Goal: Task Accomplishment & Management: Complete application form

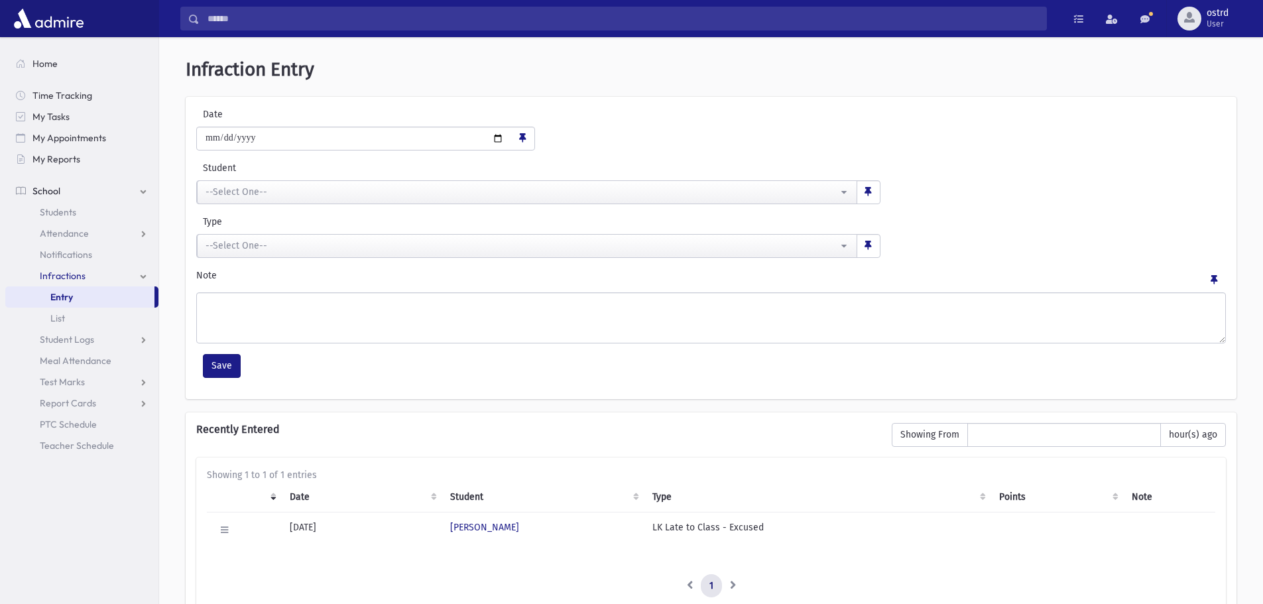
scroll to position [88, 0]
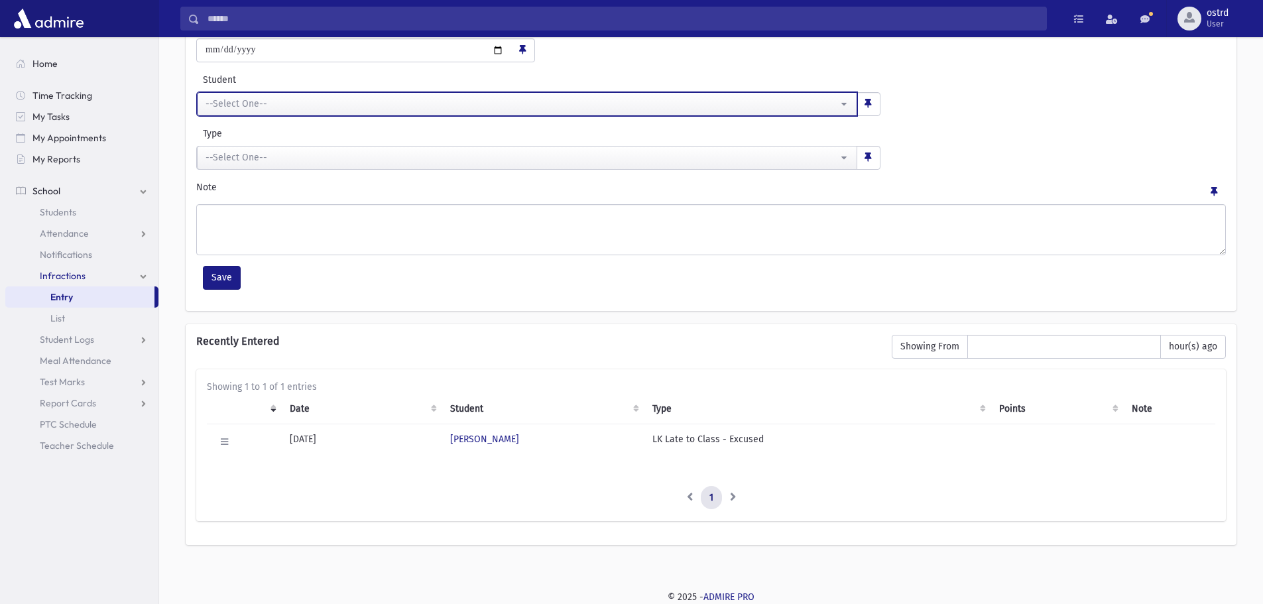
click at [267, 97] on div "--Select One--" at bounding box center [522, 104] width 633 height 14
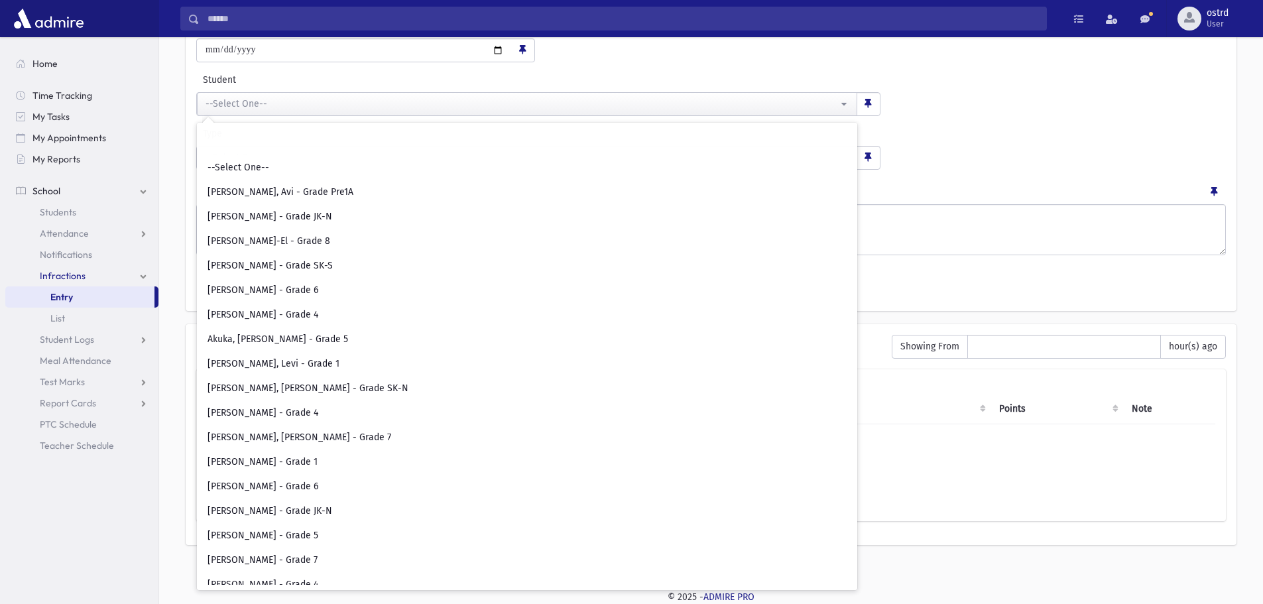
scroll to position [0, 0]
click at [60, 318] on span "List" at bounding box center [57, 318] width 15 height 12
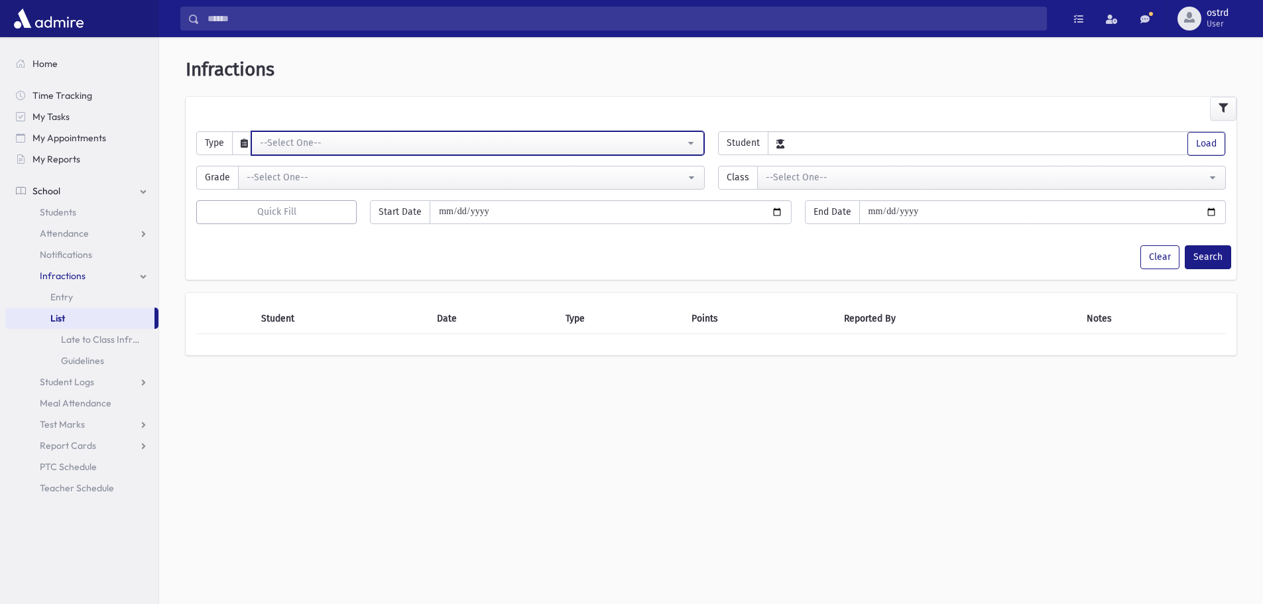
click at [300, 141] on div "--Select One--" at bounding box center [472, 143] width 425 height 14
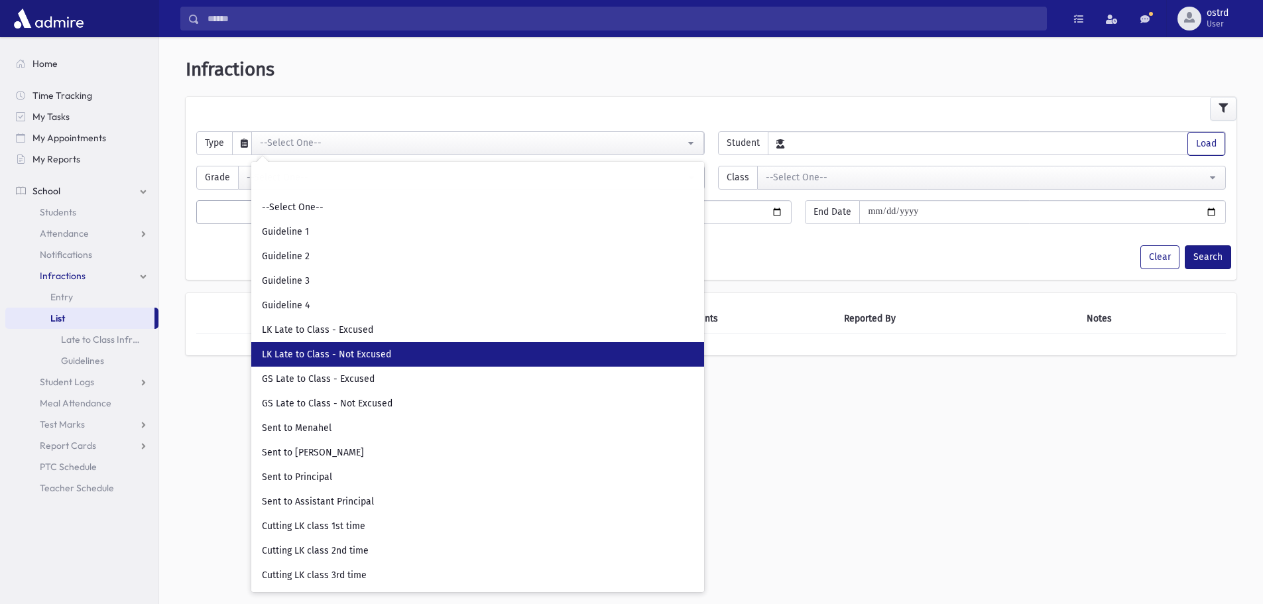
click at [327, 346] on link "LK Late to Class - Not Excused" at bounding box center [477, 354] width 453 height 25
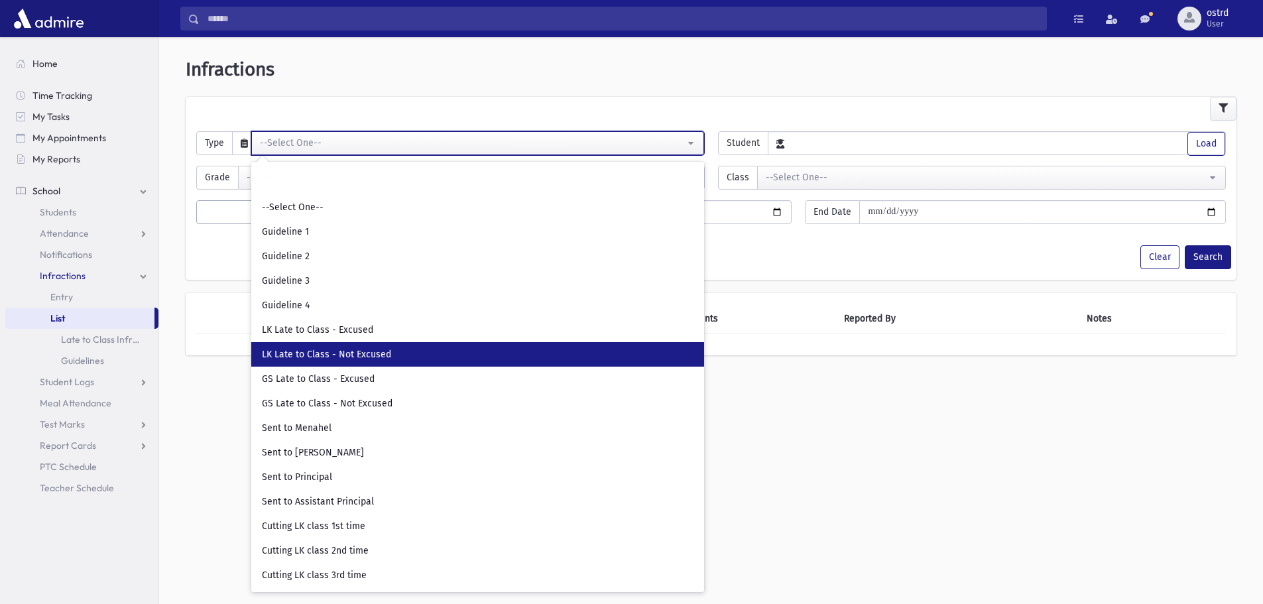
select select "**"
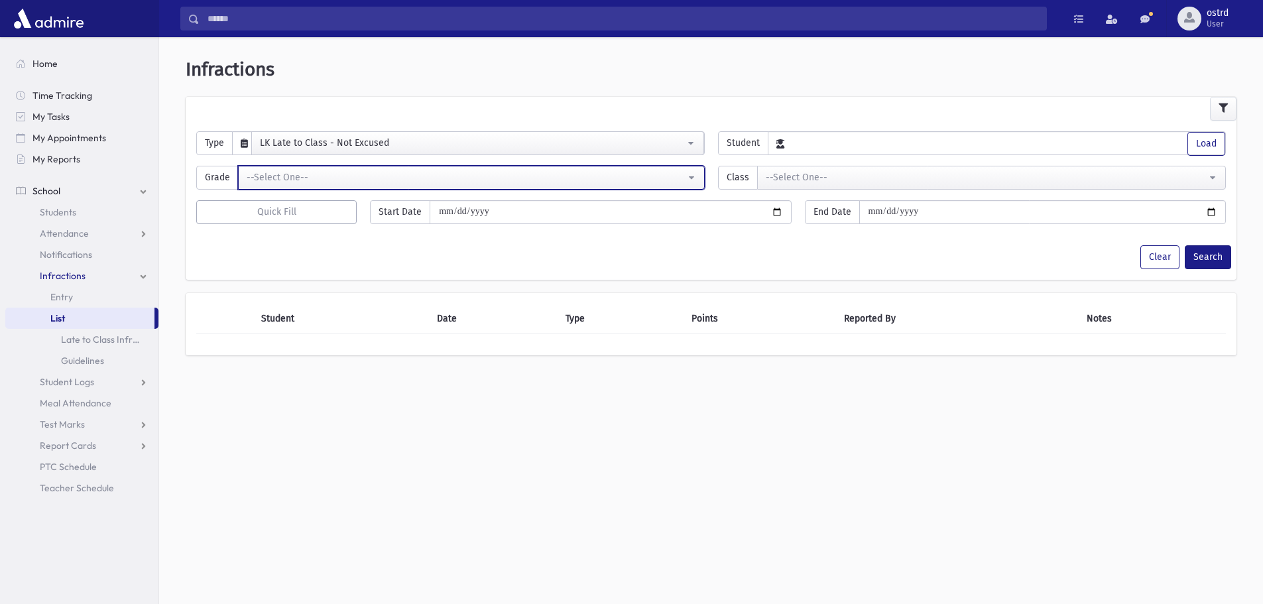
click at [300, 177] on div "--Select One--" at bounding box center [466, 177] width 439 height 14
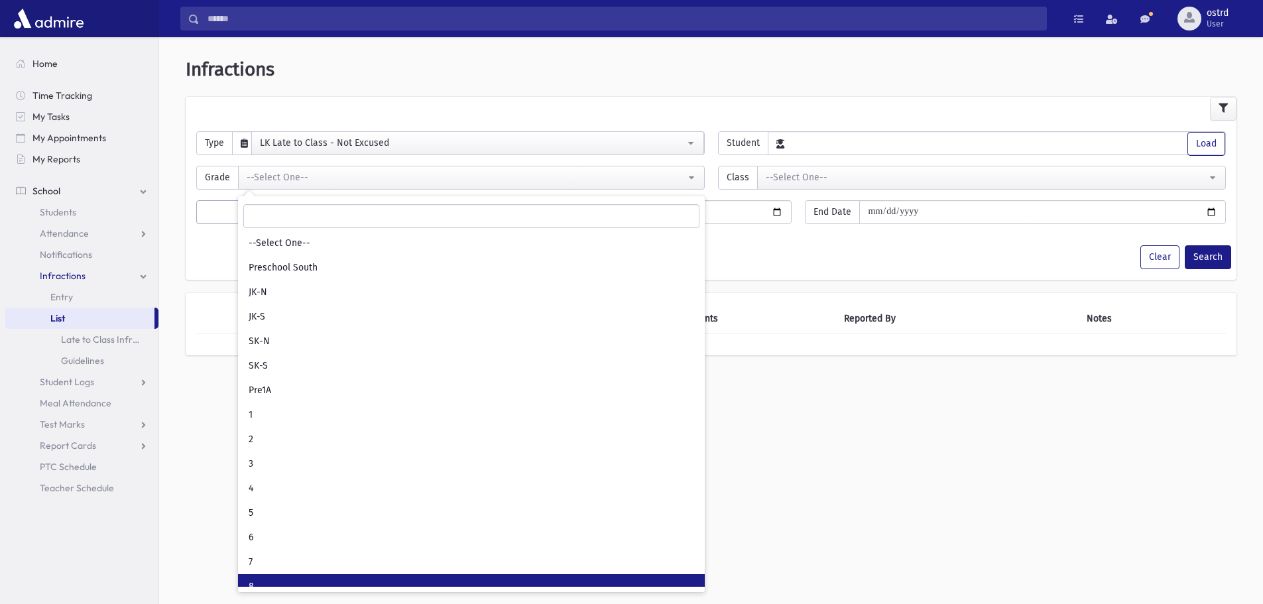
click at [266, 578] on link "8" at bounding box center [471, 586] width 467 height 25
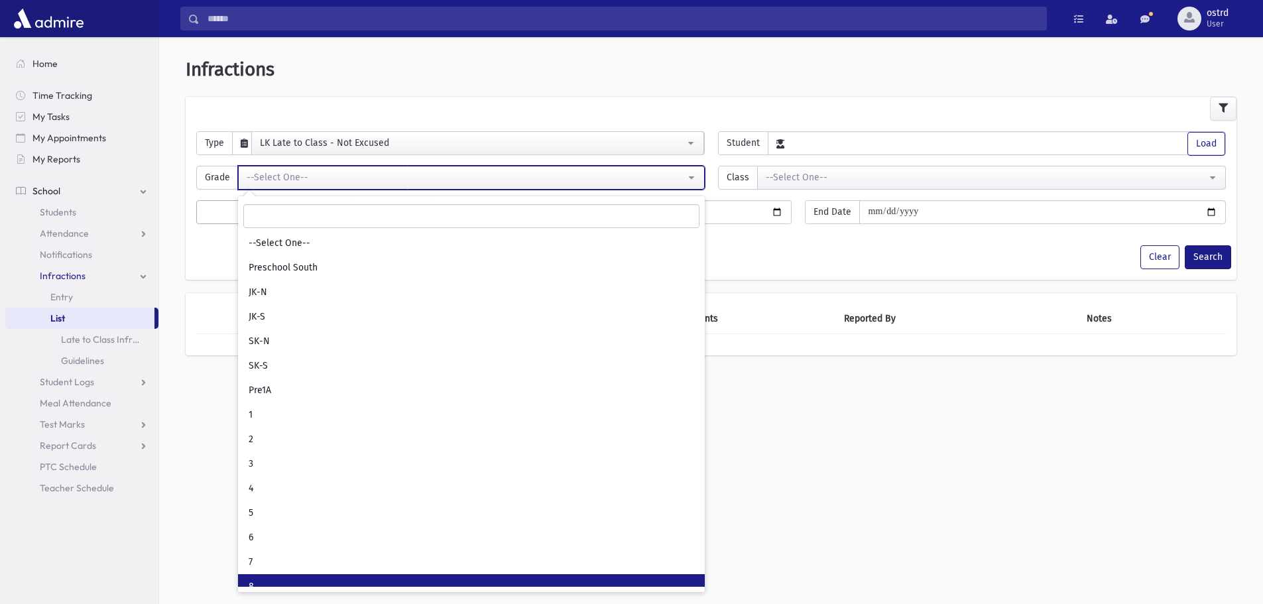
select select "*"
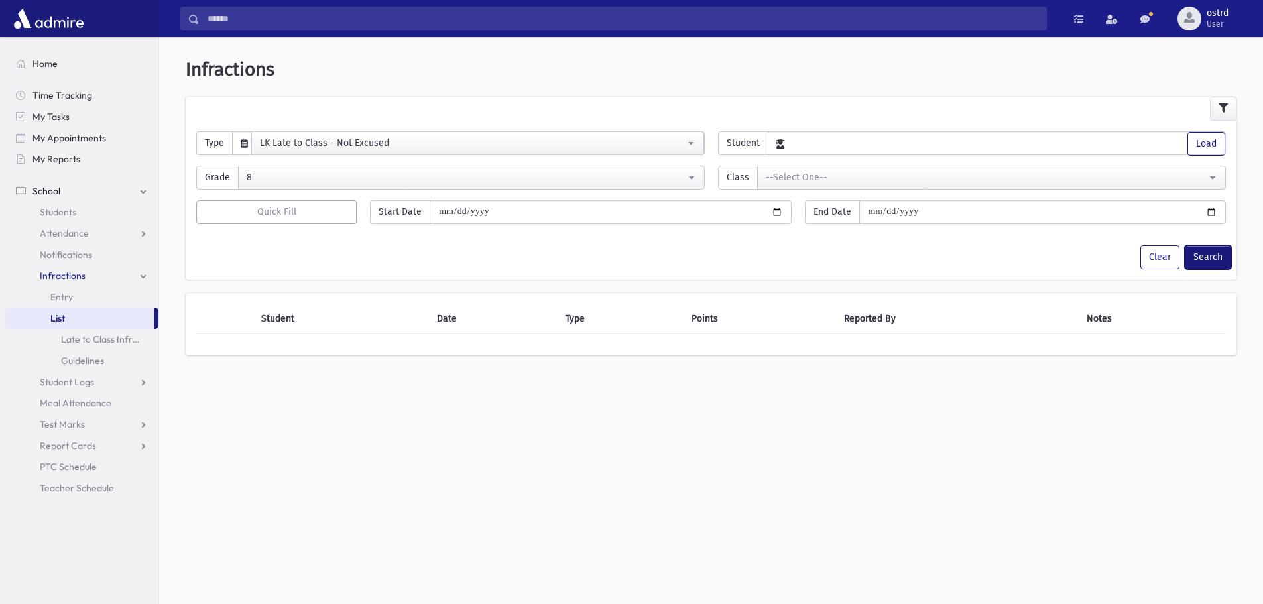
click at [1222, 256] on button "Search" at bounding box center [1208, 257] width 46 height 24
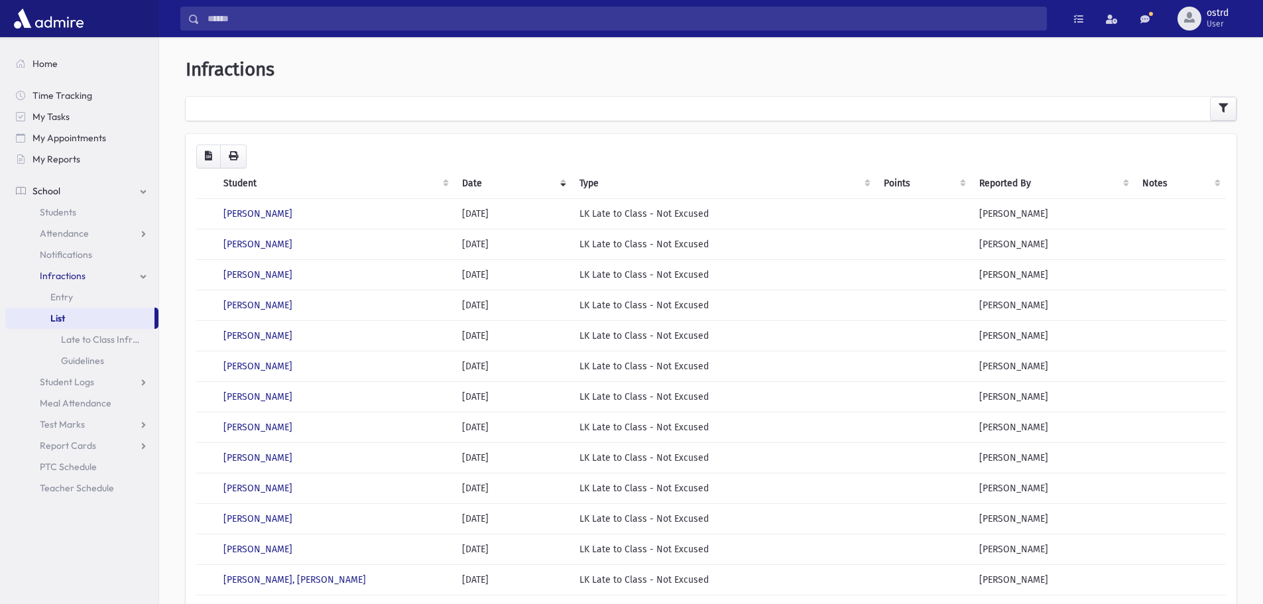
click at [245, 184] on th "Student" at bounding box center [335, 183] width 239 height 31
click at [64, 297] on span "Entry" at bounding box center [61, 297] width 23 height 12
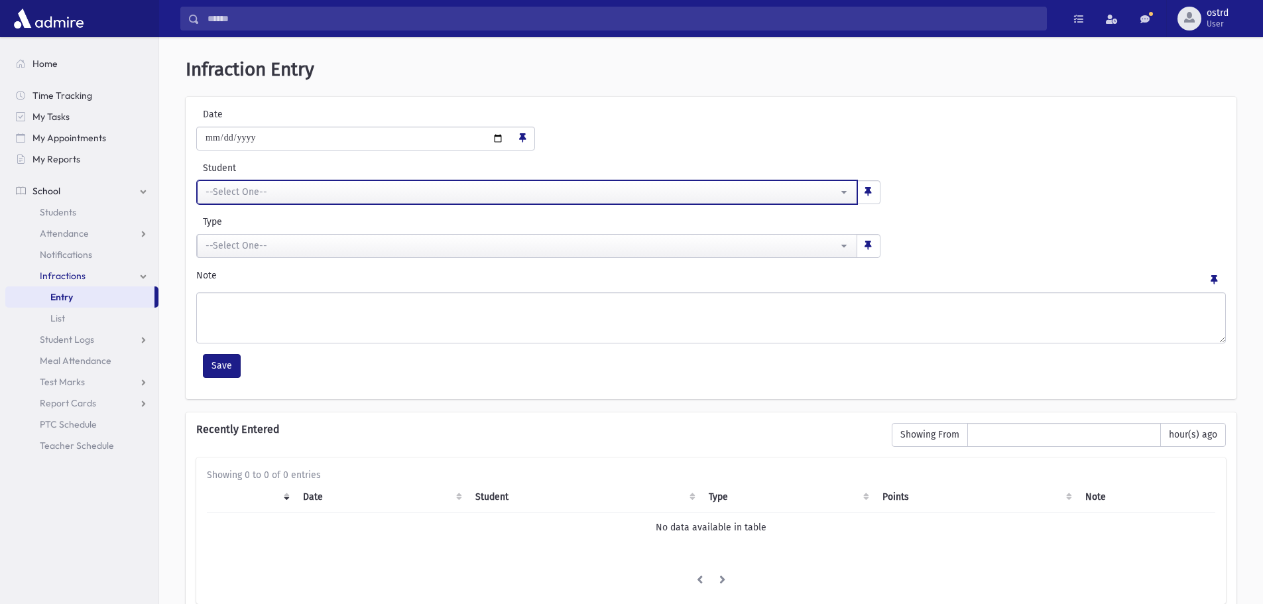
click at [248, 193] on div "--Select One--" at bounding box center [522, 192] width 633 height 14
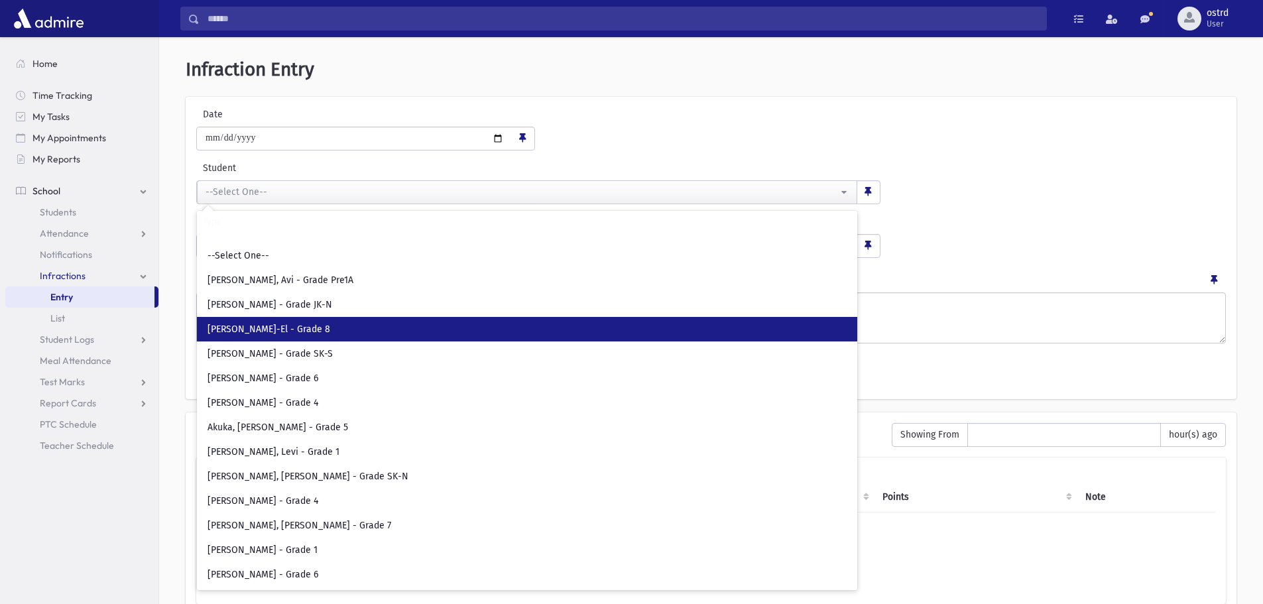
click at [265, 332] on span "[PERSON_NAME]-El - Grade 8" at bounding box center [269, 329] width 123 height 13
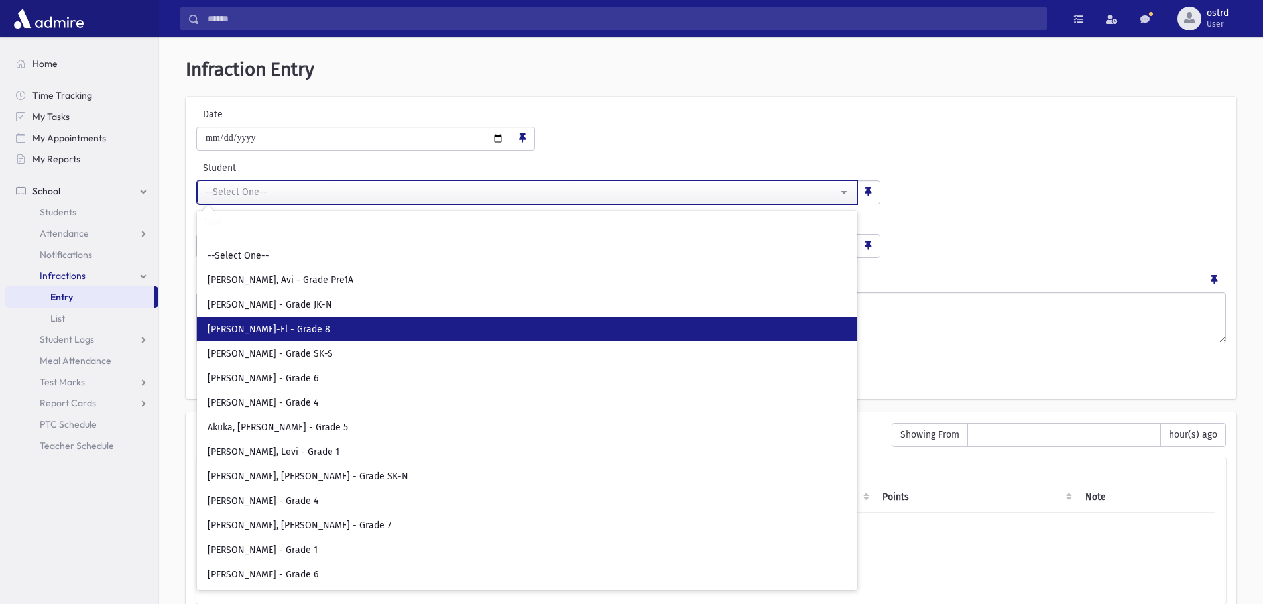
select select "****"
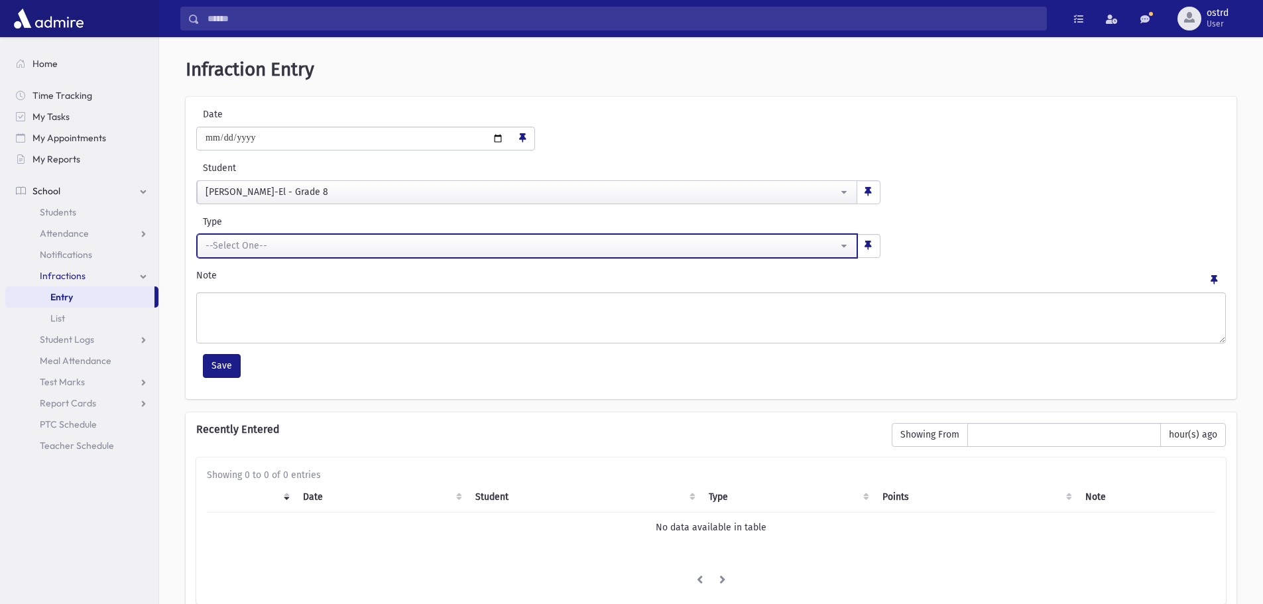
click at [259, 250] on div "--Select One--" at bounding box center [522, 246] width 633 height 14
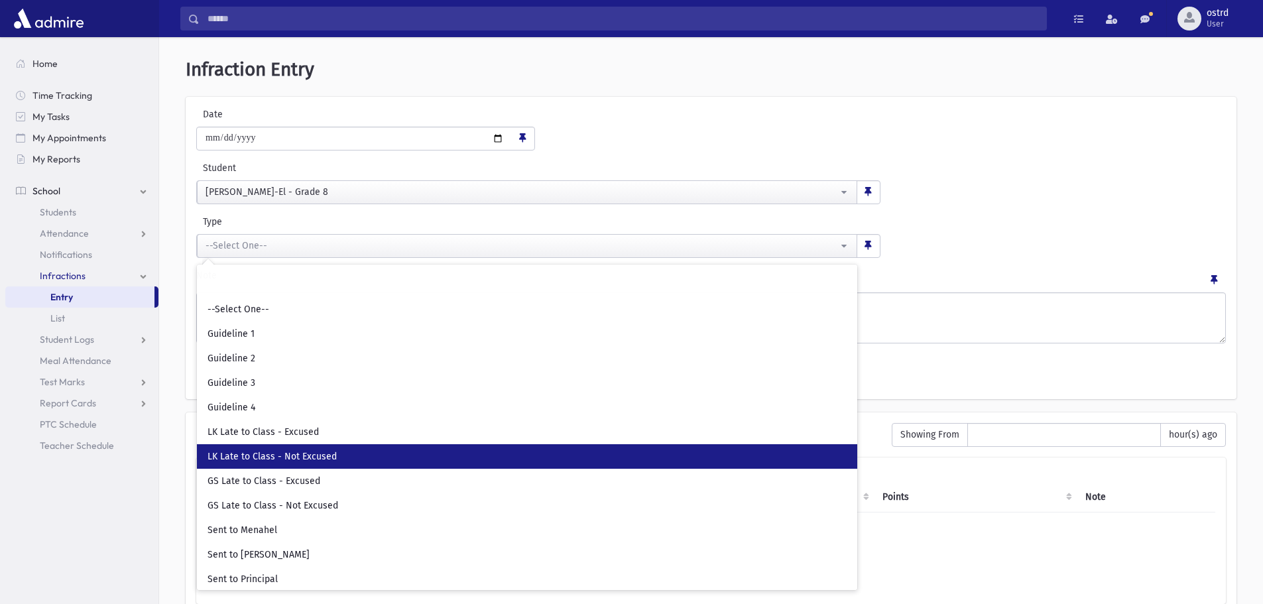
click at [304, 454] on span "LK Late to Class - Not Excused" at bounding box center [272, 456] width 129 height 13
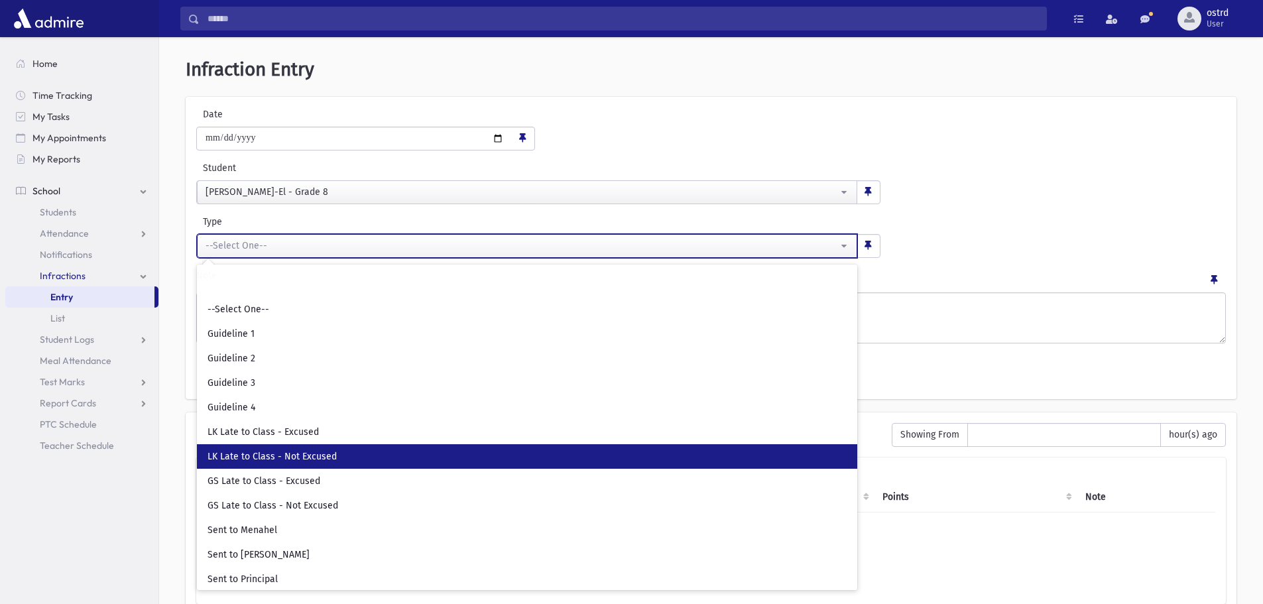
select select "**"
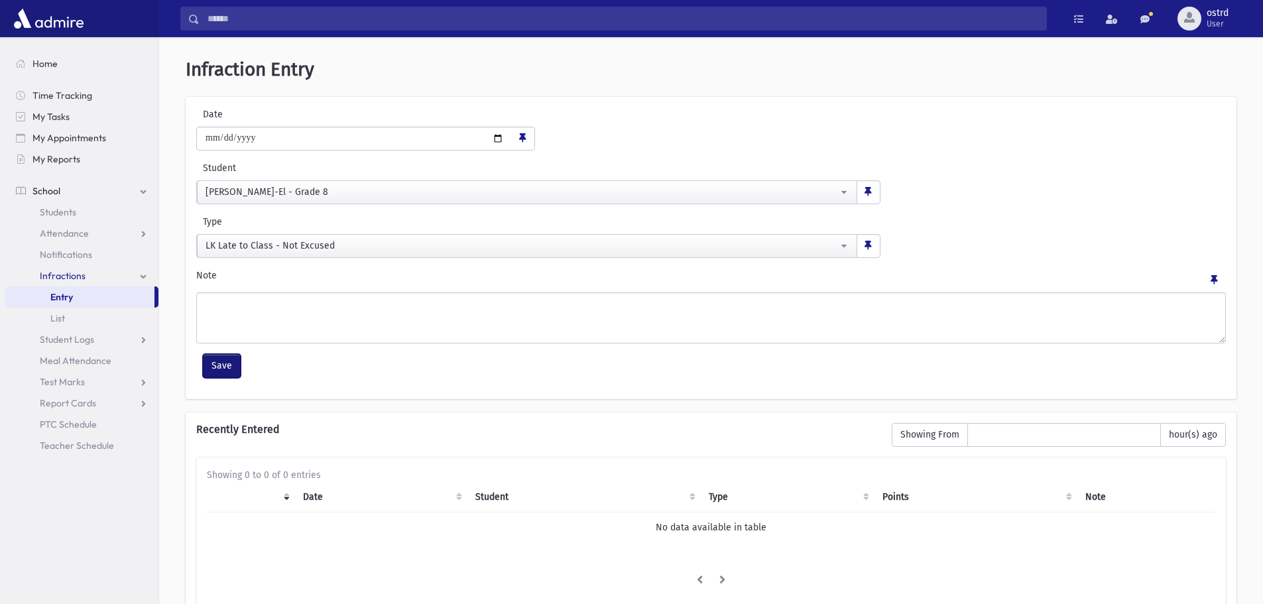
click at [228, 363] on button "Save" at bounding box center [222, 366] width 38 height 24
select select
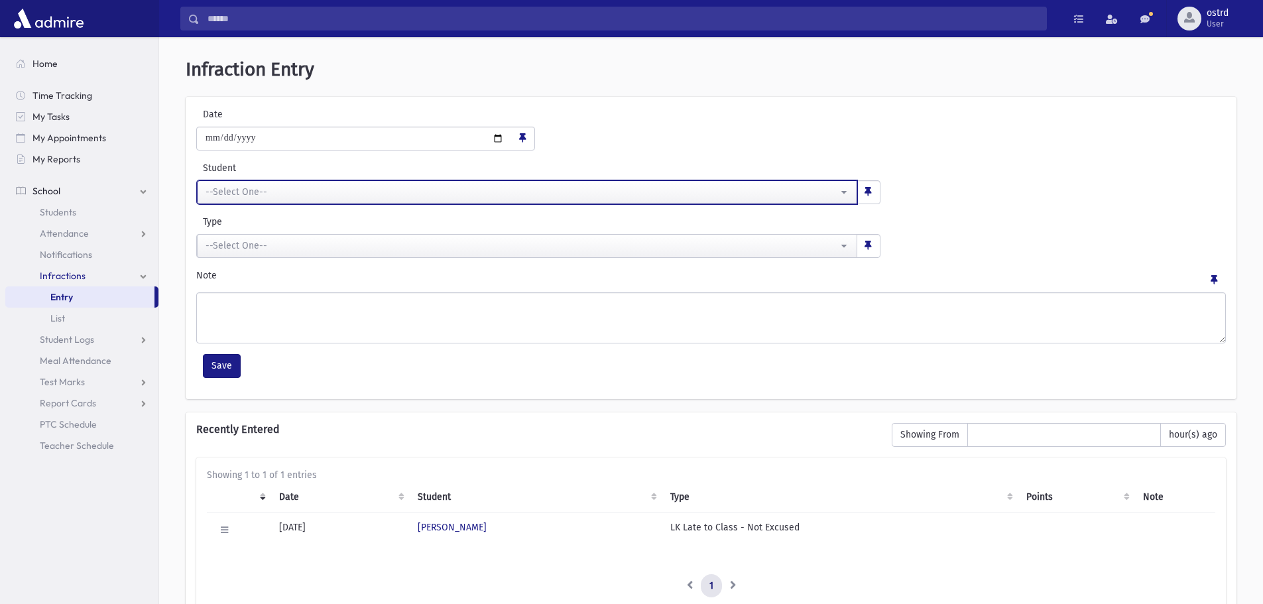
click at [277, 196] on div "--Select One--" at bounding box center [522, 192] width 633 height 14
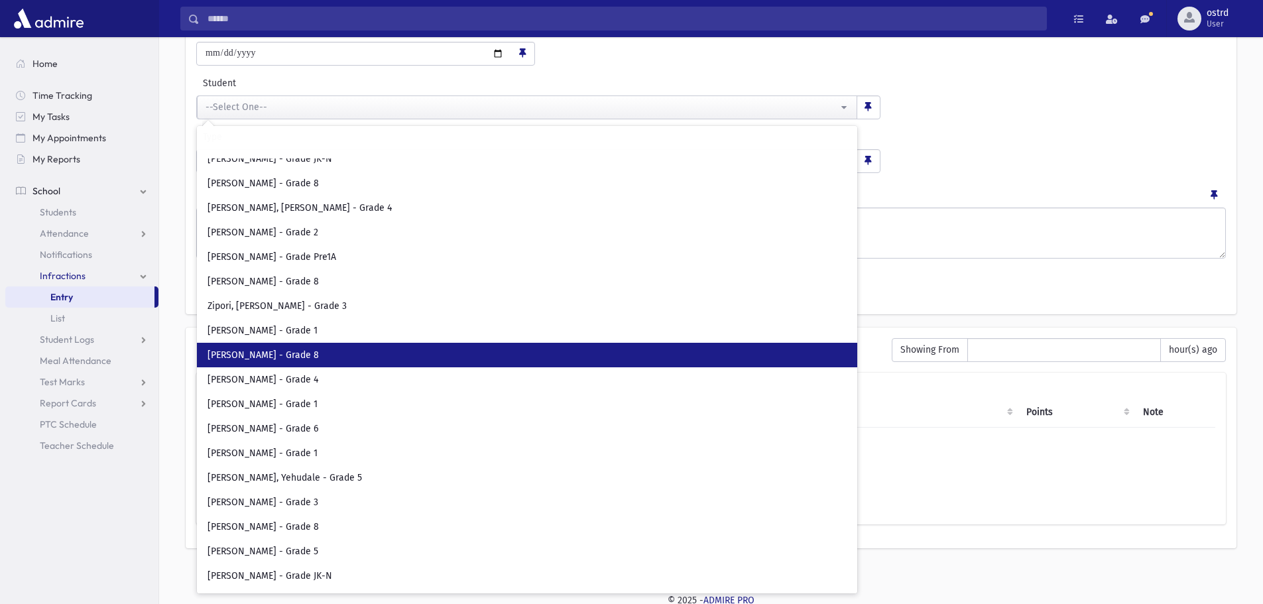
scroll to position [88, 0]
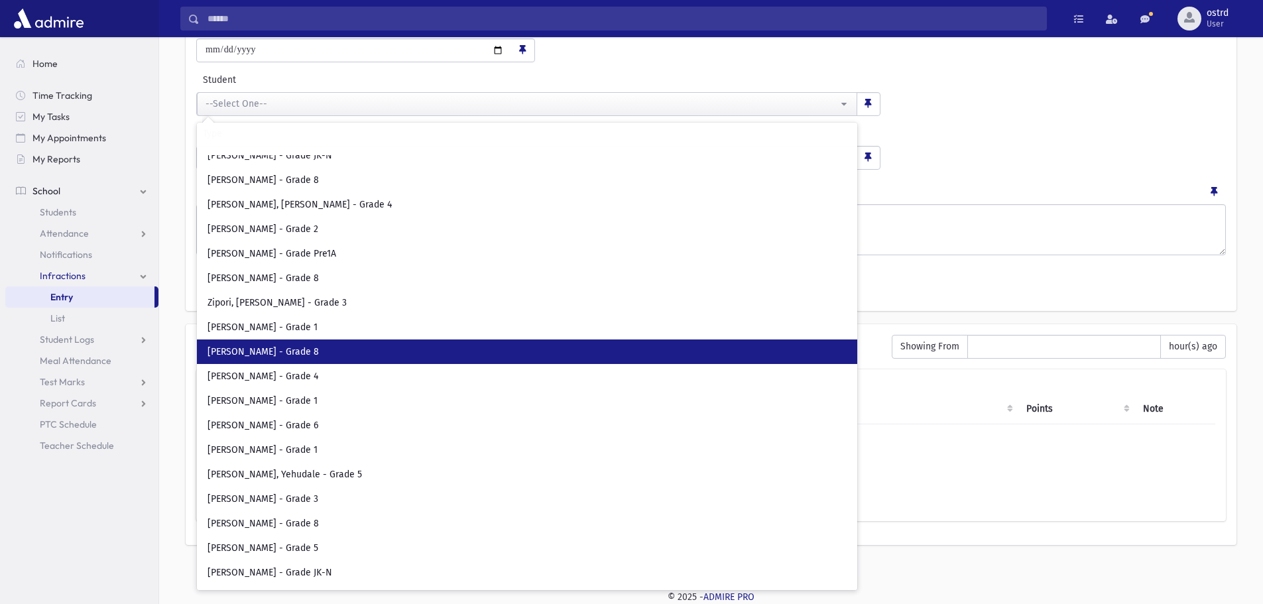
click at [271, 356] on span "[PERSON_NAME] - Grade 8" at bounding box center [263, 352] width 111 height 13
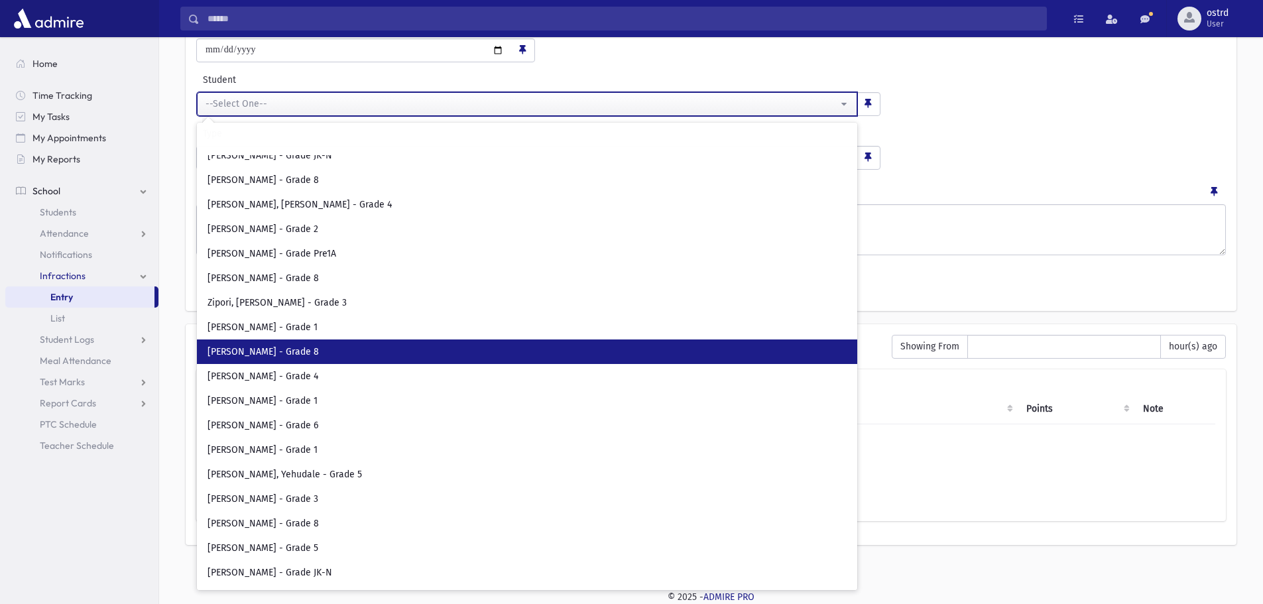
select select "****"
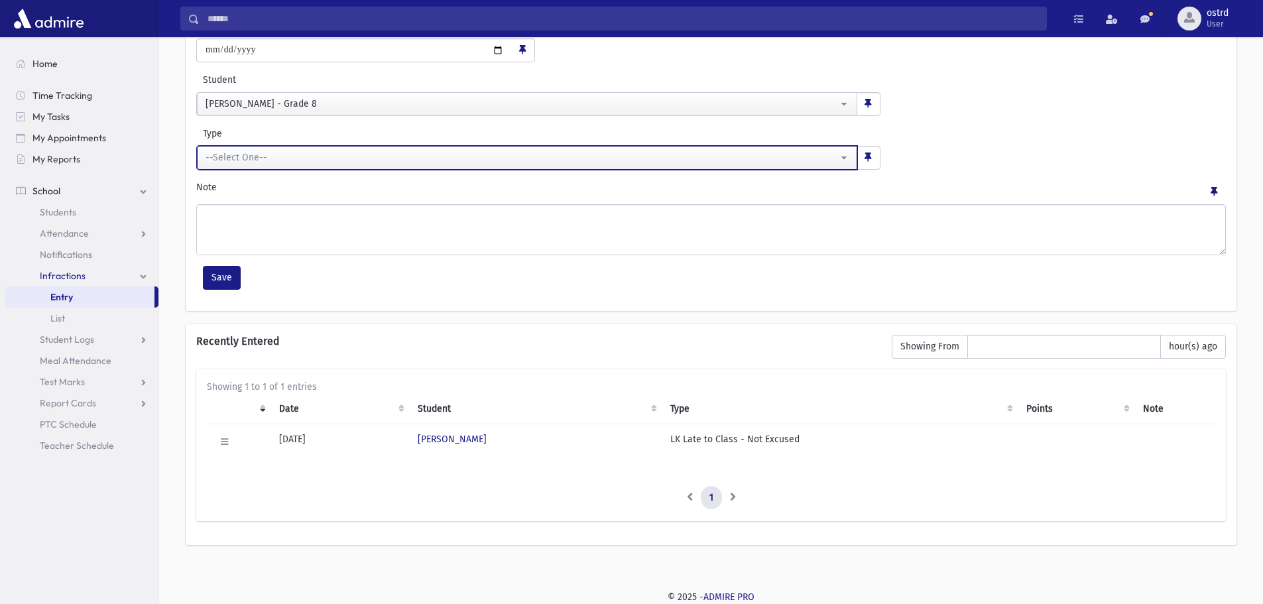
click at [306, 159] on div "--Select One--" at bounding box center [522, 158] width 633 height 14
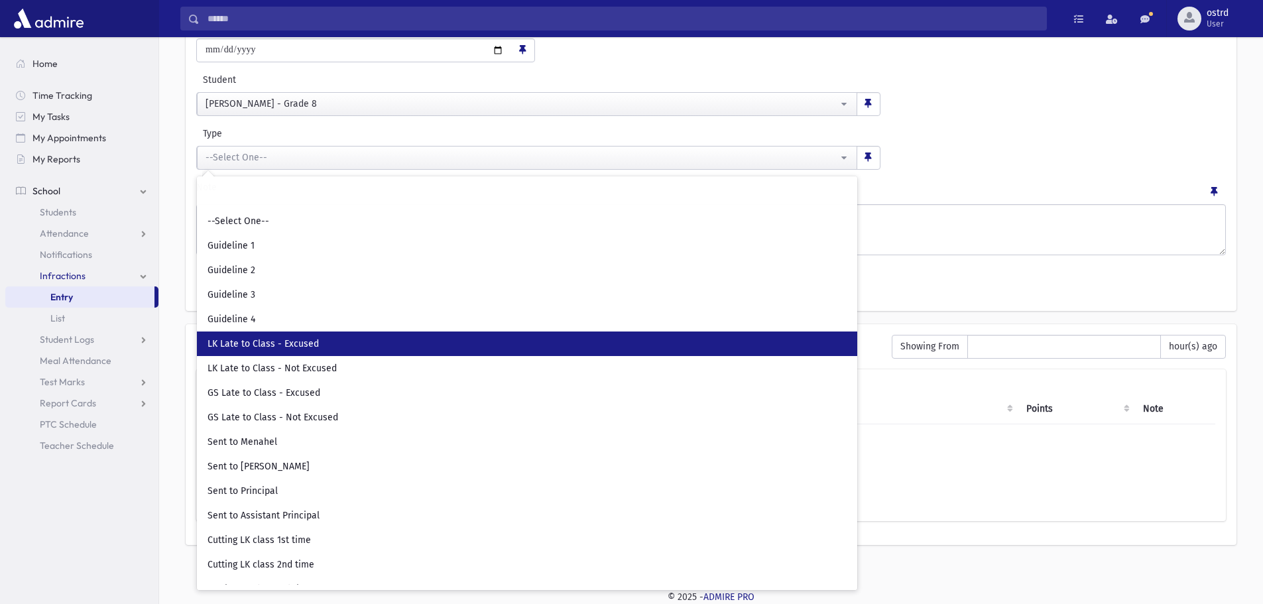
click at [259, 347] on span "LK Late to Class - Excused" at bounding box center [263, 344] width 111 height 13
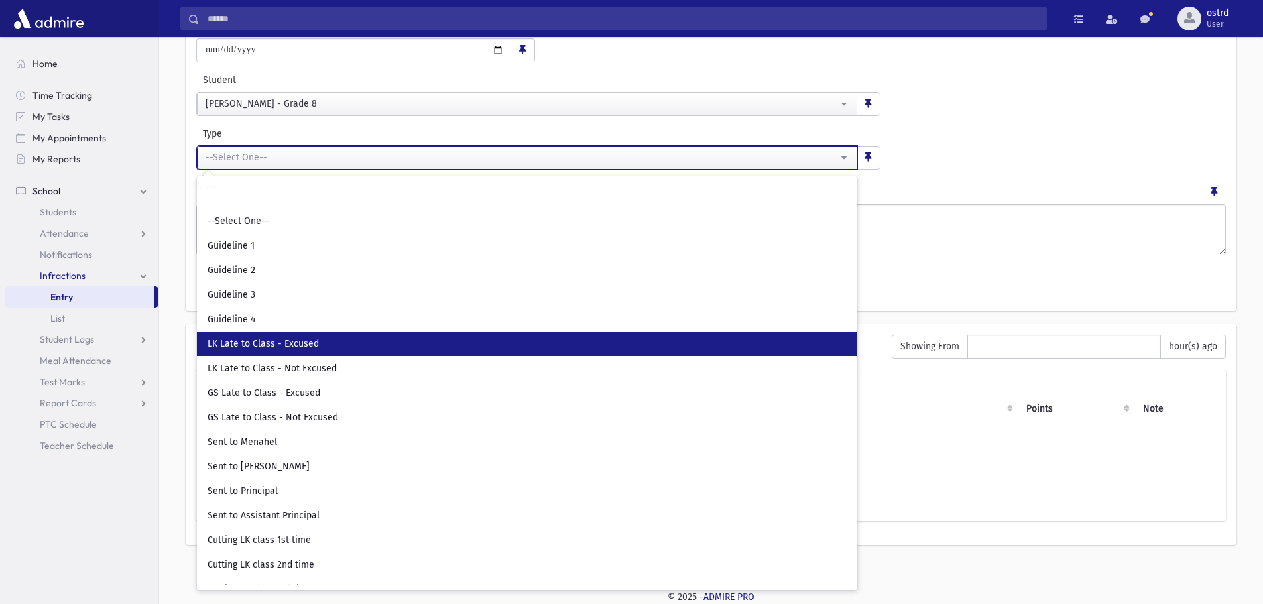
select select "**"
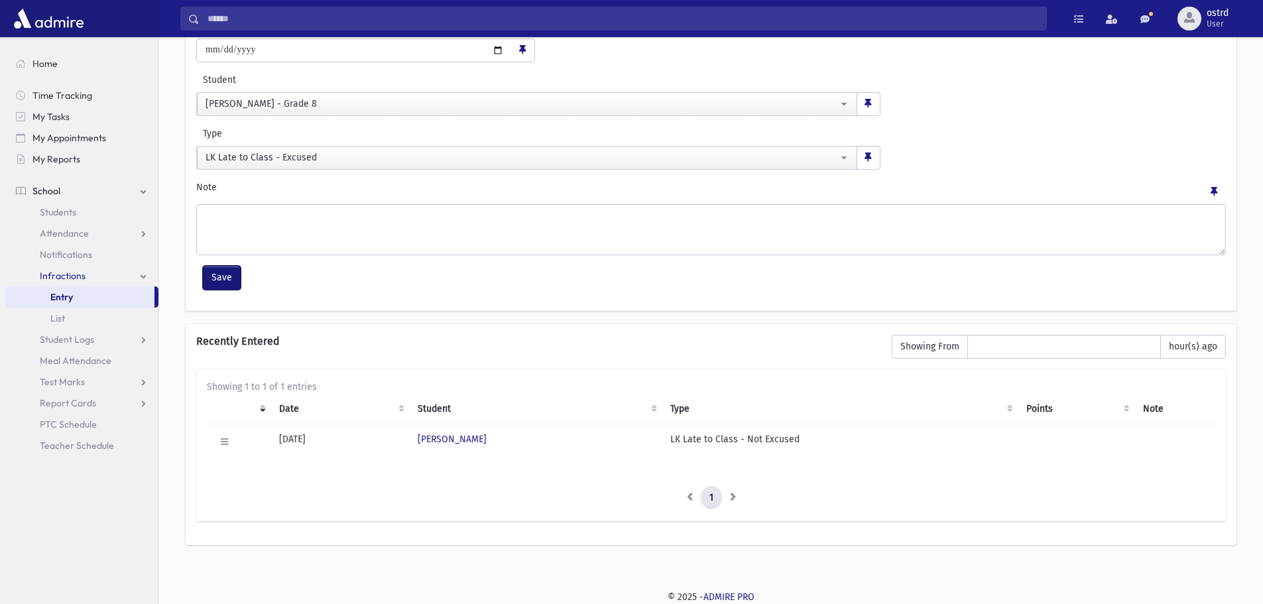
click at [222, 281] on button "Save" at bounding box center [222, 278] width 38 height 24
select select
